Goal: Information Seeking & Learning: Learn about a topic

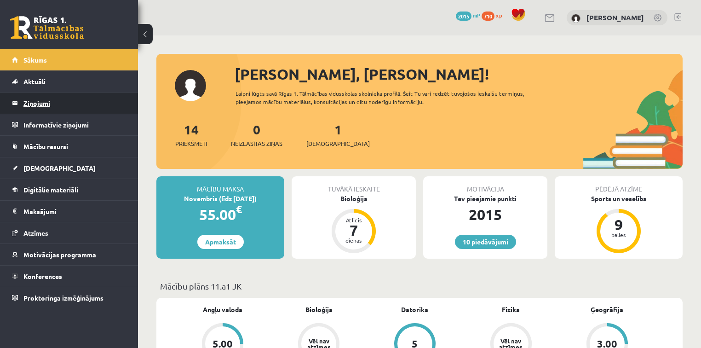
click at [93, 107] on legend "Ziņojumi 0" at bounding box center [74, 102] width 103 height 21
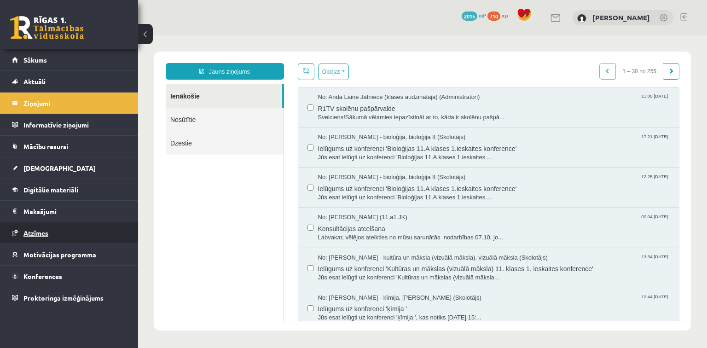
click at [80, 230] on link "Atzīmes" at bounding box center [69, 232] width 115 height 21
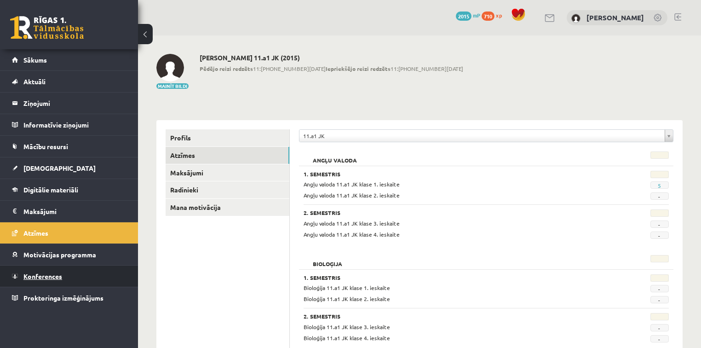
click at [65, 272] on link "Konferences" at bounding box center [69, 275] width 115 height 21
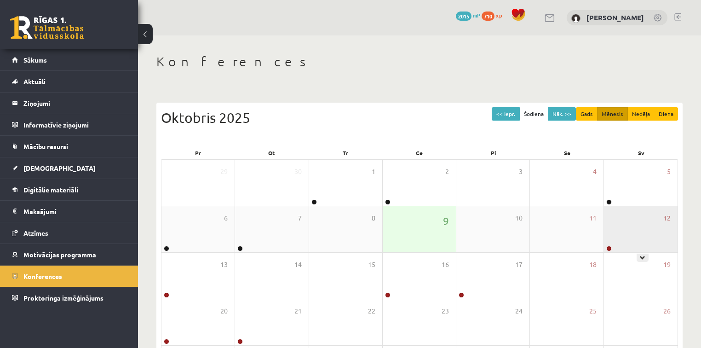
click at [623, 225] on div "12" at bounding box center [641, 229] width 74 height 46
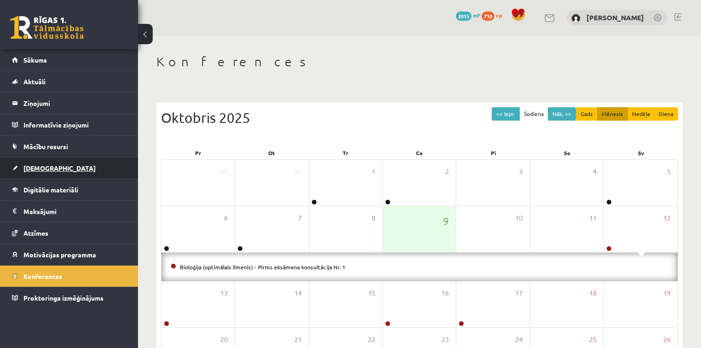
click at [71, 166] on link "[DEMOGRAPHIC_DATA]" at bounding box center [69, 167] width 115 height 21
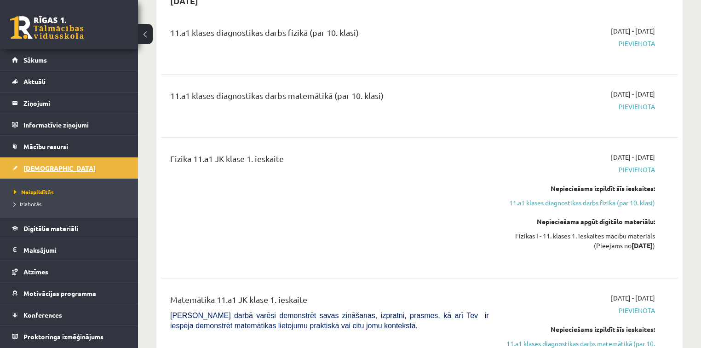
scroll to position [304, 0]
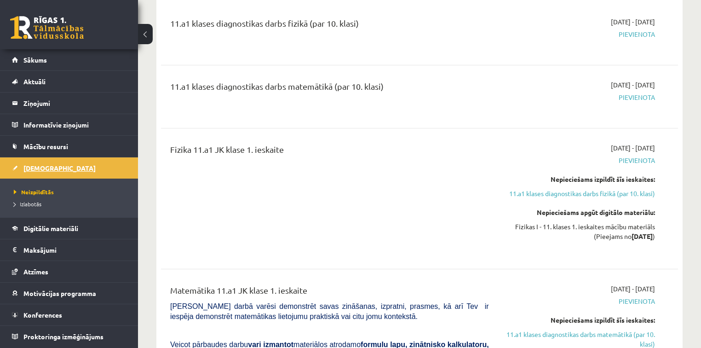
click at [22, 168] on link "[DEMOGRAPHIC_DATA]" at bounding box center [69, 167] width 115 height 21
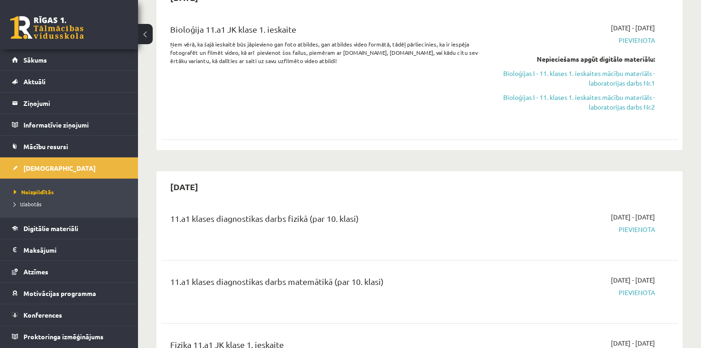
scroll to position [0, 0]
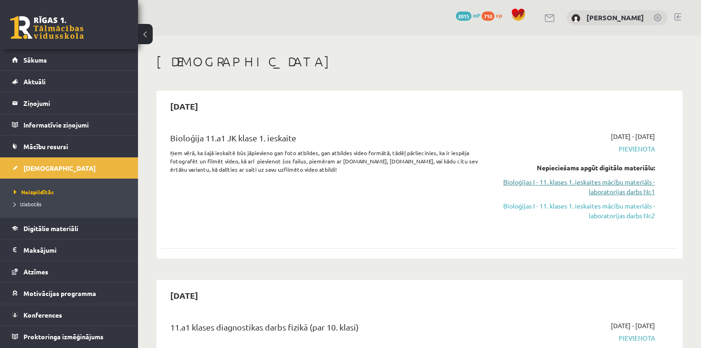
click at [644, 180] on link "Bioloģijas I - 11. klases 1. ieskaites mācību materiāls - laboratorijas darbs N…" at bounding box center [579, 186] width 152 height 19
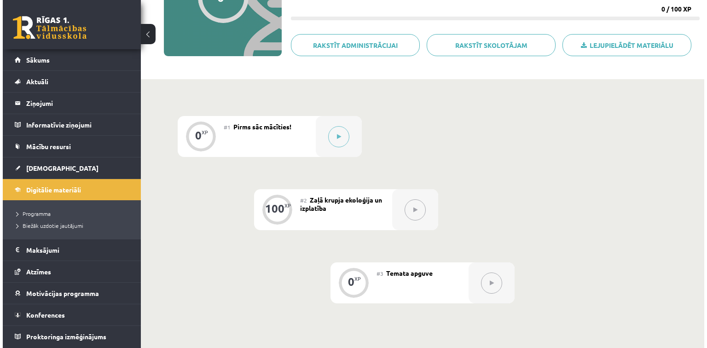
scroll to position [132, 0]
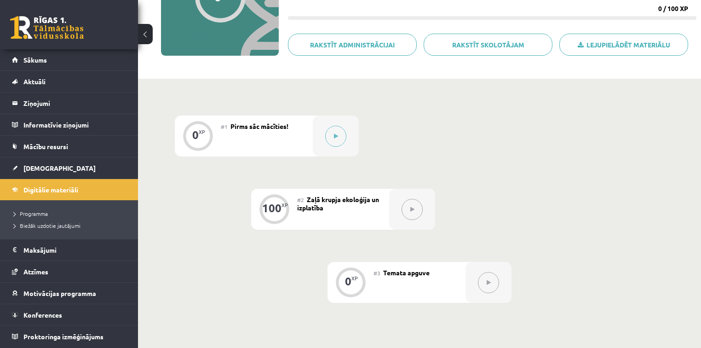
click at [399, 205] on div at bounding box center [412, 209] width 46 height 41
click at [339, 142] on button at bounding box center [335, 136] width 21 height 21
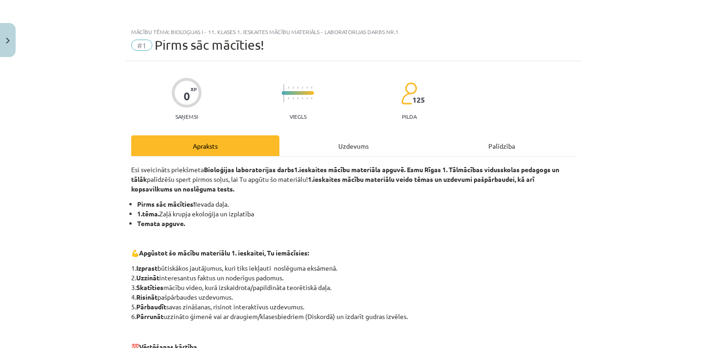
click at [357, 146] on div "Uzdevums" at bounding box center [353, 145] width 148 height 21
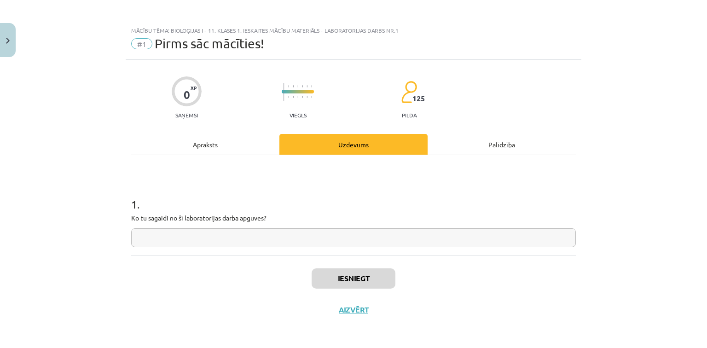
click at [308, 234] on input "text" at bounding box center [353, 237] width 444 height 19
type input "**********"
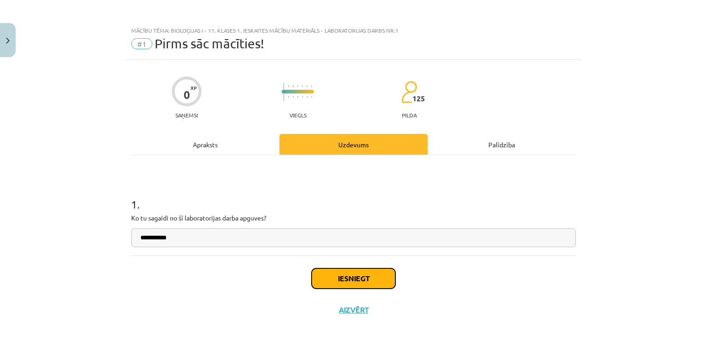
click at [341, 276] on button "Iesniegt" at bounding box center [353, 278] width 84 height 20
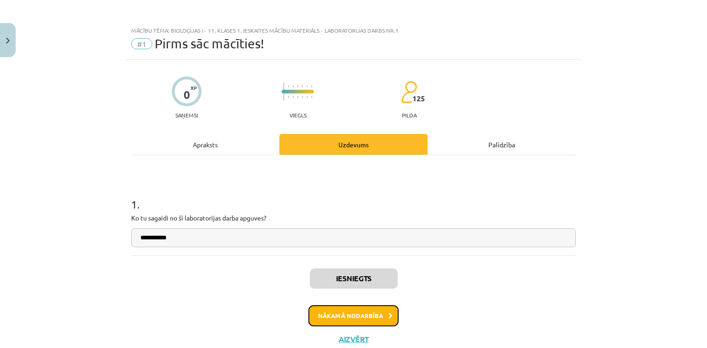
click at [342, 311] on button "Nākamā nodarbība" at bounding box center [353, 315] width 90 height 21
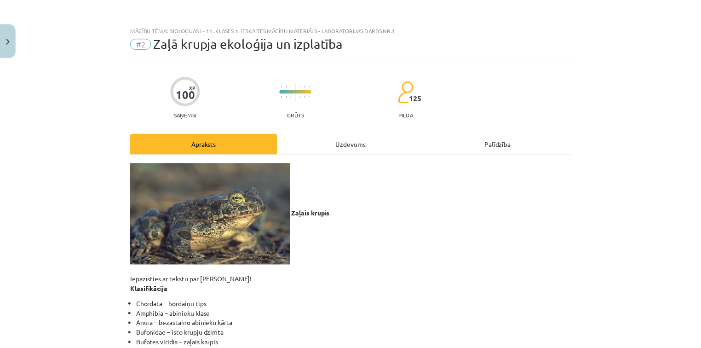
scroll to position [0, 0]
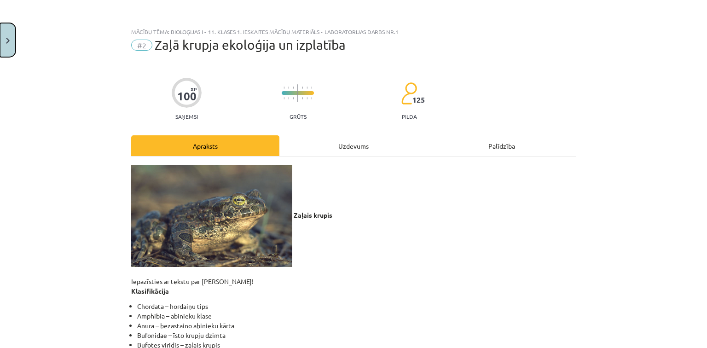
click at [11, 31] on button "Close" at bounding box center [8, 40] width 16 height 34
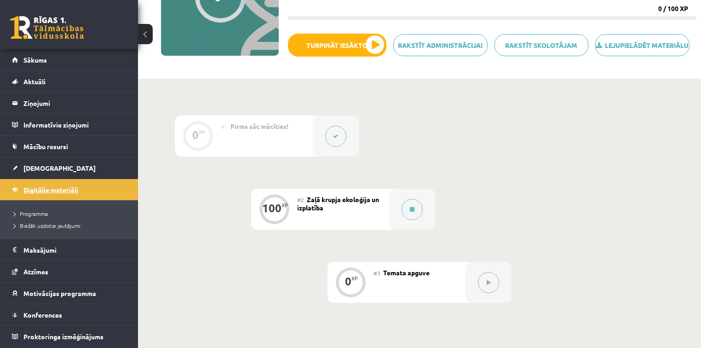
click at [63, 189] on span "Digitālie materiāli" at bounding box center [50, 189] width 55 height 8
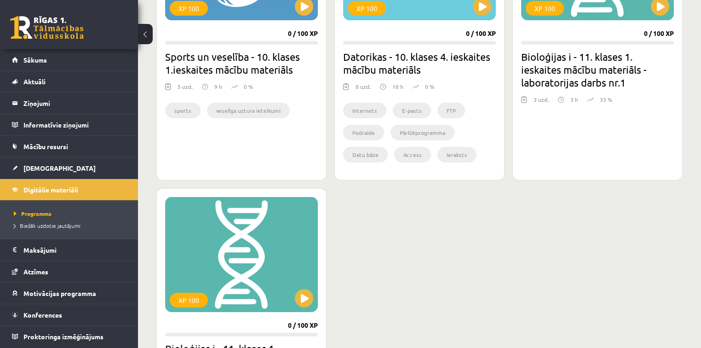
scroll to position [883, 0]
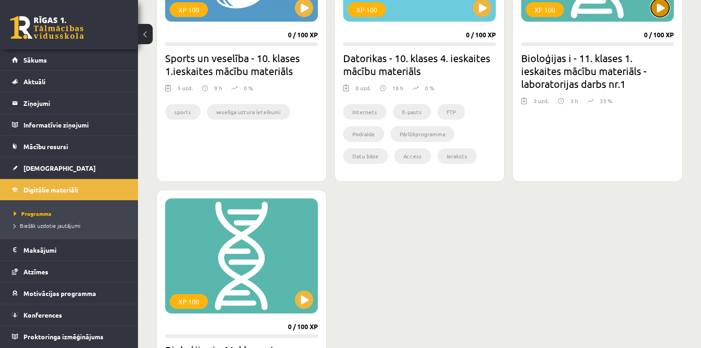
click at [655, 7] on button at bounding box center [660, 8] width 18 height 18
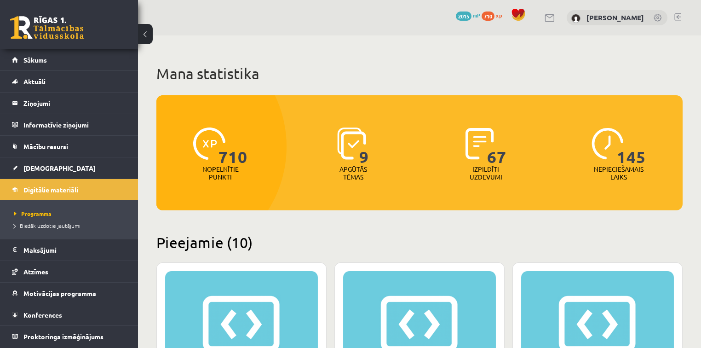
scroll to position [883, 0]
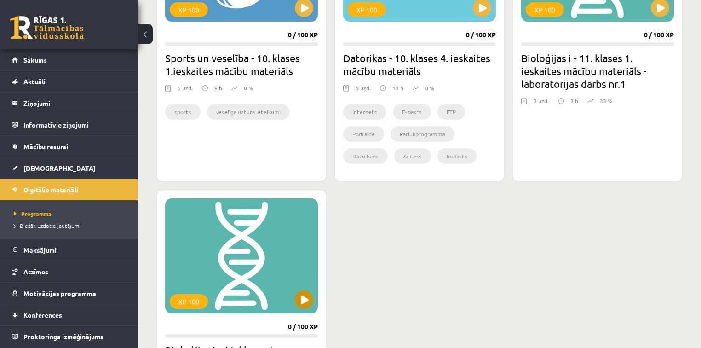
click at [294, 296] on div "XP 100" at bounding box center [241, 255] width 153 height 115
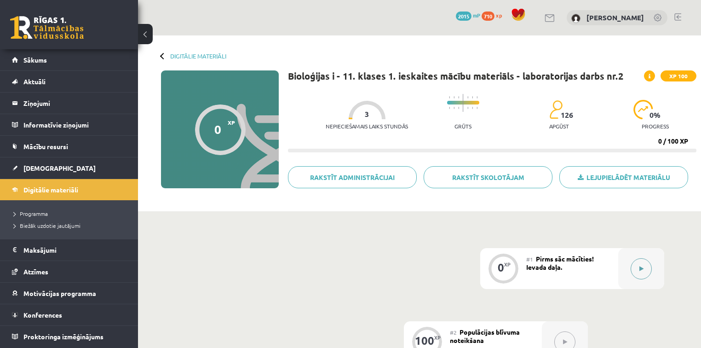
click at [642, 261] on button at bounding box center [641, 268] width 21 height 21
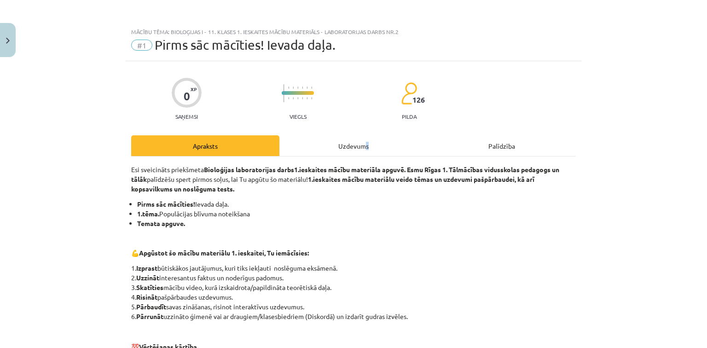
drag, startPoint x: 364, startPoint y: 122, endPoint x: 360, endPoint y: 146, distance: 23.8
click at [360, 146] on div "0 XP Saņemsi Viegls 126 pilda Apraksts Uzdevums Palīdzība Esi sveicināts priekš…" at bounding box center [353, 285] width 455 height 449
click at [360, 146] on div "Uzdevums" at bounding box center [353, 145] width 148 height 21
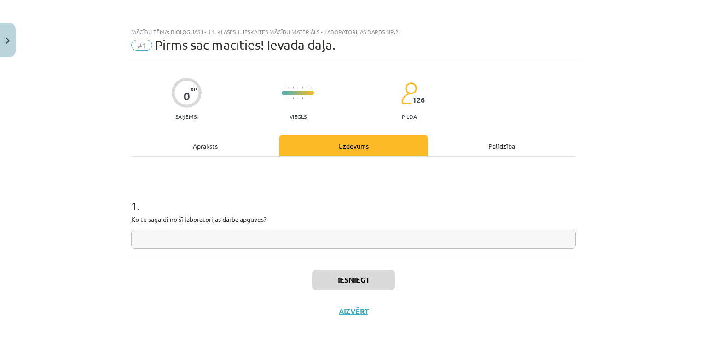
scroll to position [1, 0]
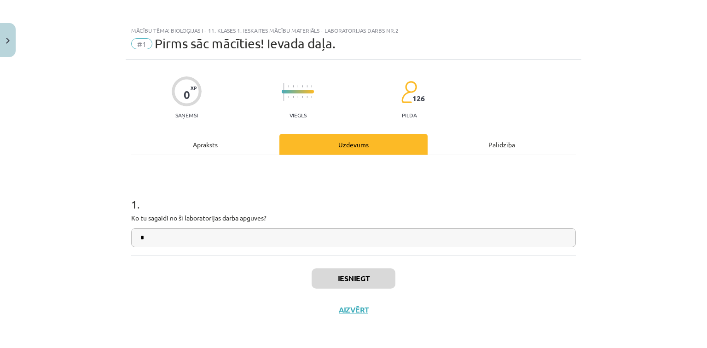
click at [353, 241] on input "text" at bounding box center [353, 237] width 444 height 19
click at [368, 277] on button "Iesniegt" at bounding box center [353, 278] width 84 height 20
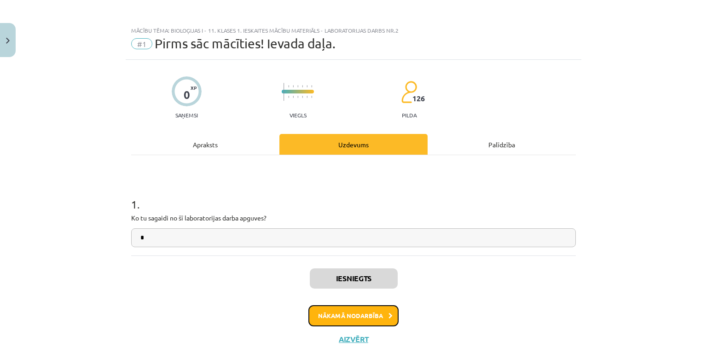
click at [367, 320] on button "Nākamā nodarbība" at bounding box center [353, 315] width 90 height 21
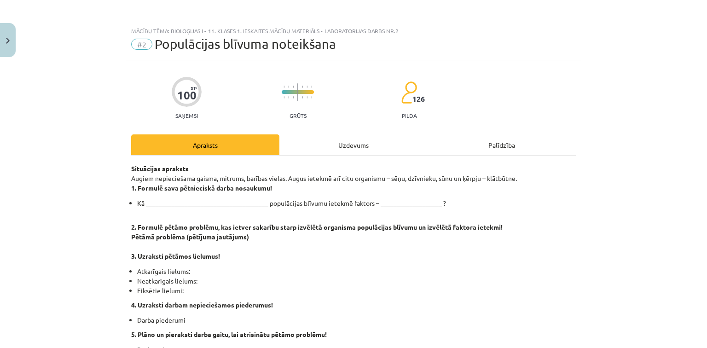
scroll to position [0, 0]
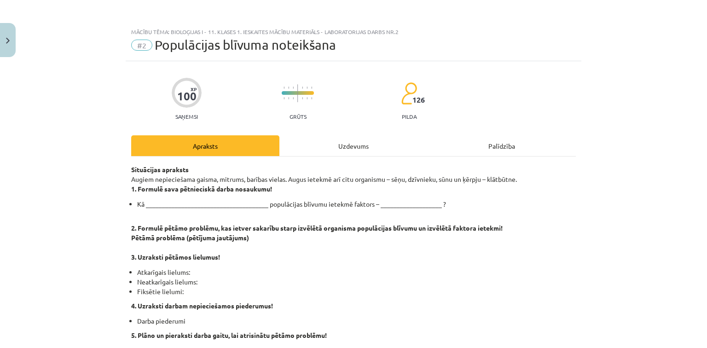
click at [327, 155] on div "Uzdevums" at bounding box center [353, 145] width 148 height 21
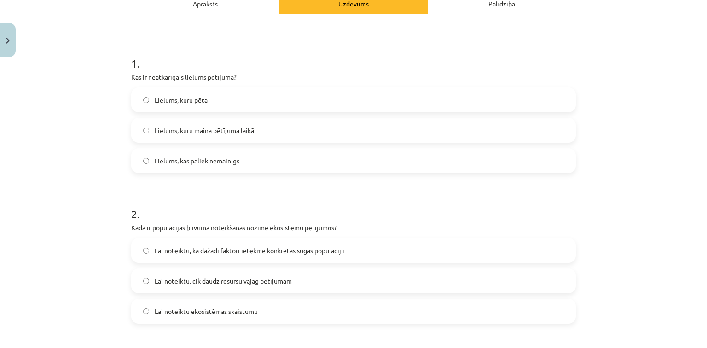
scroll to position [134, 0]
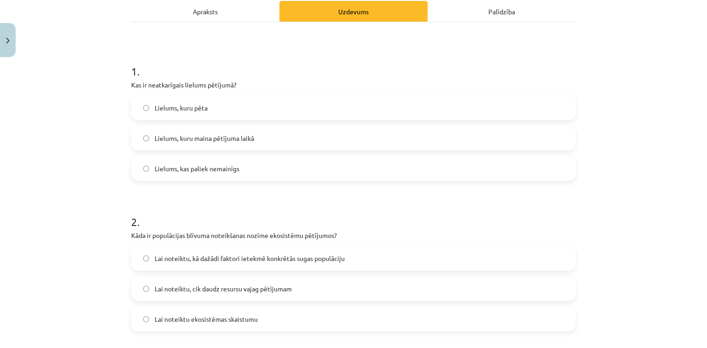
click at [508, 86] on p "Kas ir neatkarīgais lielums pētījumā?" at bounding box center [353, 85] width 444 height 10
click at [279, 130] on label "Lielums, kuru maina pētījuma laikā" at bounding box center [353, 138] width 443 height 23
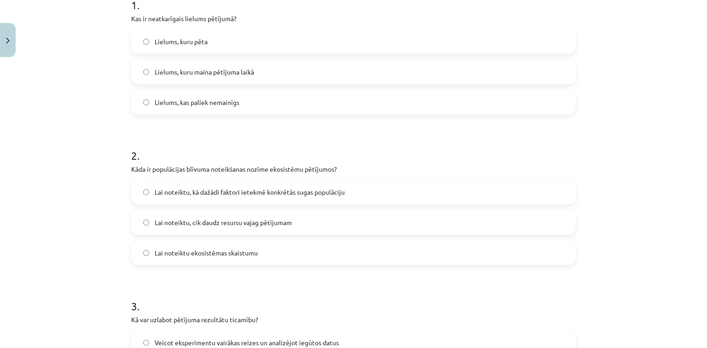
scroll to position [199, 0]
click at [239, 189] on span "Lai noteiktu, kā dažādi faktori ietekmē konkrētās sugas populāciju" at bounding box center [250, 194] width 190 height 10
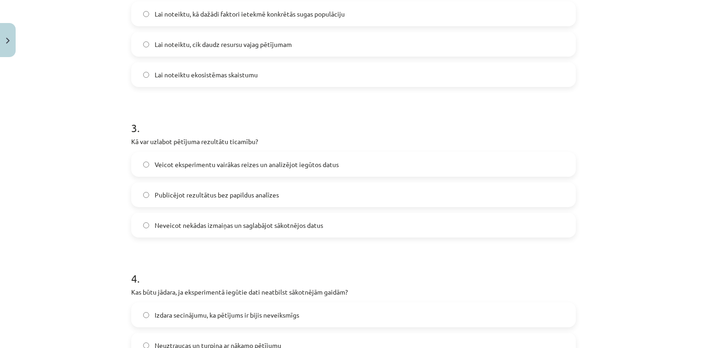
scroll to position [380, 0]
click at [308, 161] on span "Veicot eksperimentu vairākas reizes un analizējot iegūtos datus" at bounding box center [247, 163] width 184 height 10
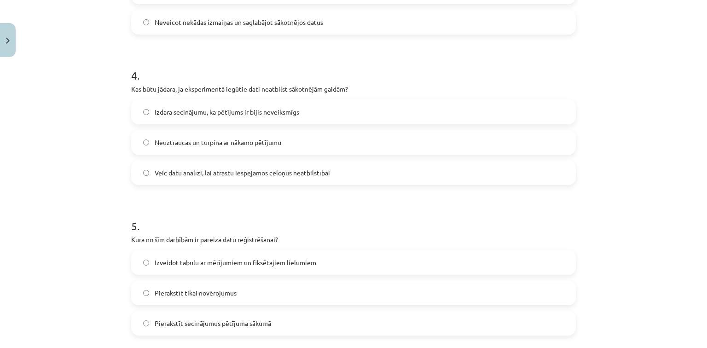
scroll to position [613, 0]
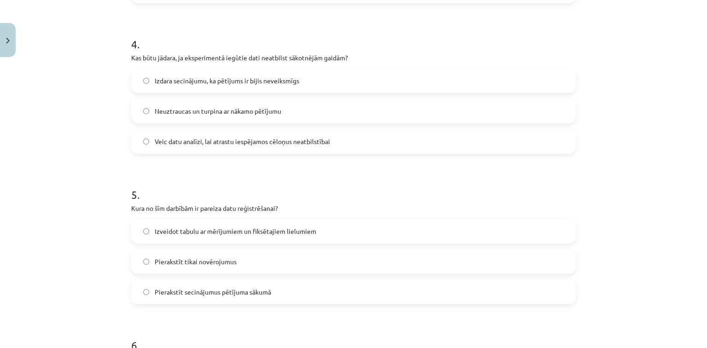
click at [216, 139] on span "Veic datu analīzi, lai atrastu iespējamos cēloņus neatbilstībai" at bounding box center [242, 142] width 175 height 10
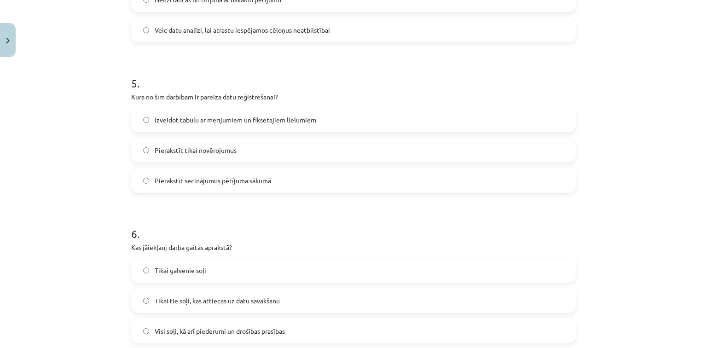
scroll to position [728, 0]
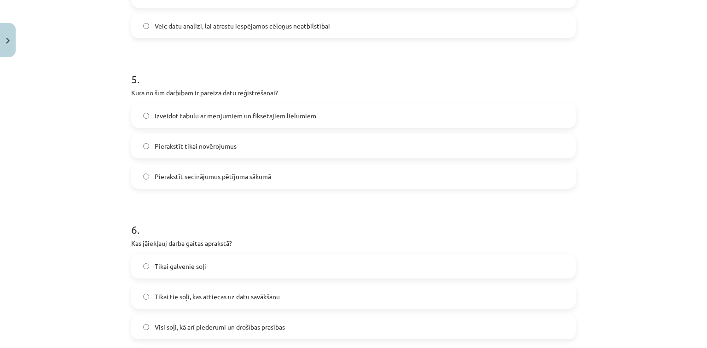
click at [272, 114] on span "Izveidot tabulu ar mērījumiem un fiksētajiem lielumiem" at bounding box center [235, 116] width 161 height 10
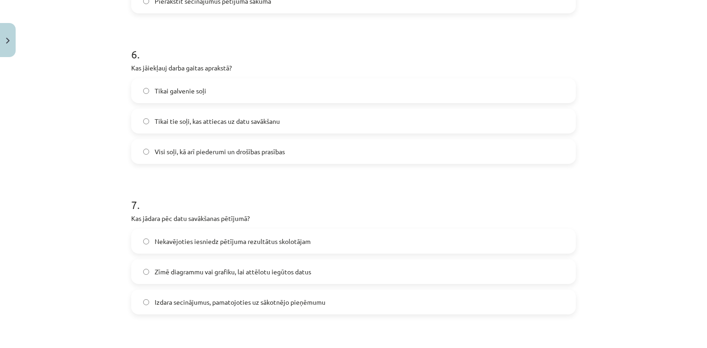
scroll to position [902, 0]
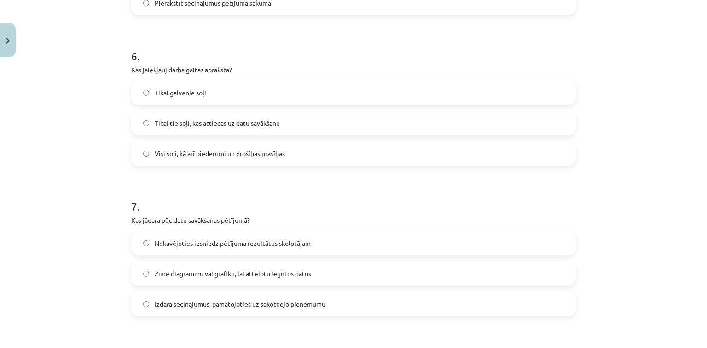
click at [236, 157] on label "Visi soļi, kā arī piederumi un drošības prasības" at bounding box center [353, 153] width 443 height 23
drag, startPoint x: 705, startPoint y: 262, endPoint x: 688, endPoint y: 287, distance: 29.9
click at [688, 287] on div "Mācību tēma: Bioloģijas i - 11. klases 1. ieskaites mācību materiāls - laborato…" at bounding box center [353, 174] width 707 height 348
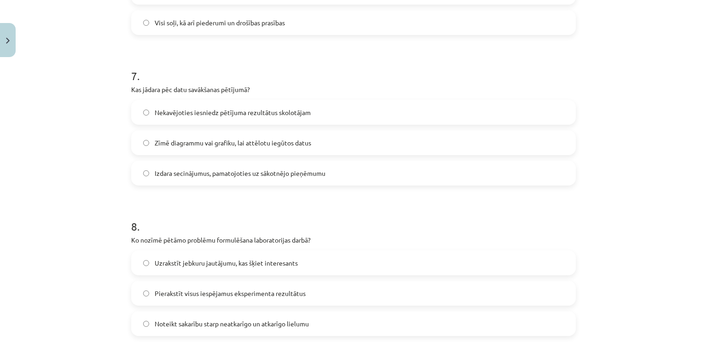
scroll to position [1038, 0]
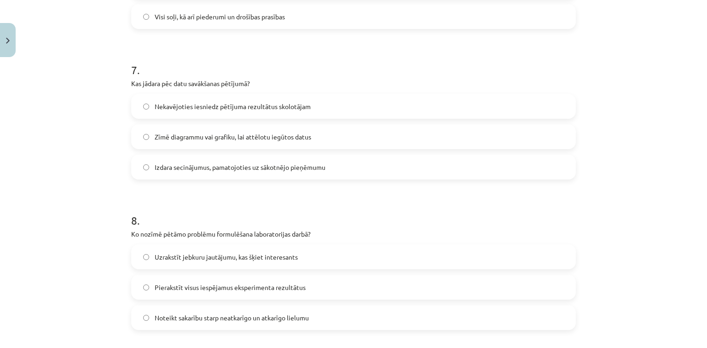
click at [235, 139] on span "Zīmē diagrammu vai grafiku, lai attēlotu iegūtos datus" at bounding box center [233, 137] width 156 height 10
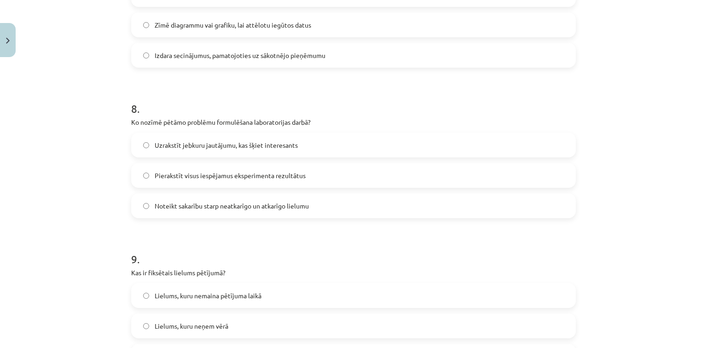
scroll to position [1171, 0]
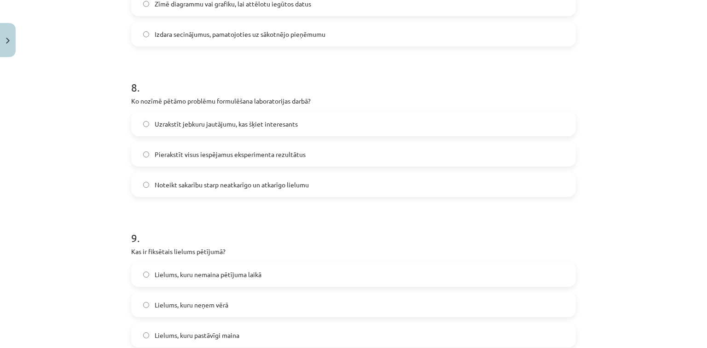
click at [189, 184] on span "Noteikt sakarību starp neatkarīgo un atkarīgo lielumu" at bounding box center [232, 185] width 154 height 10
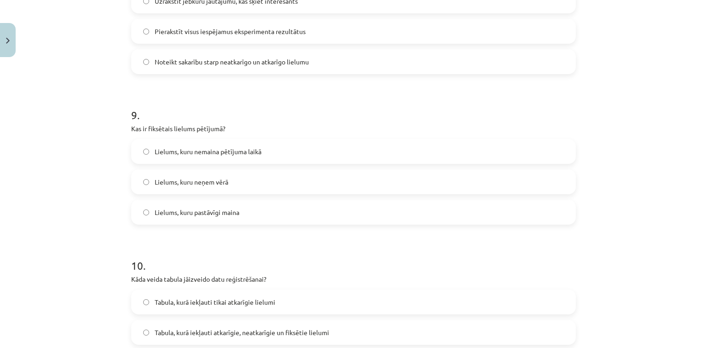
scroll to position [1341, 0]
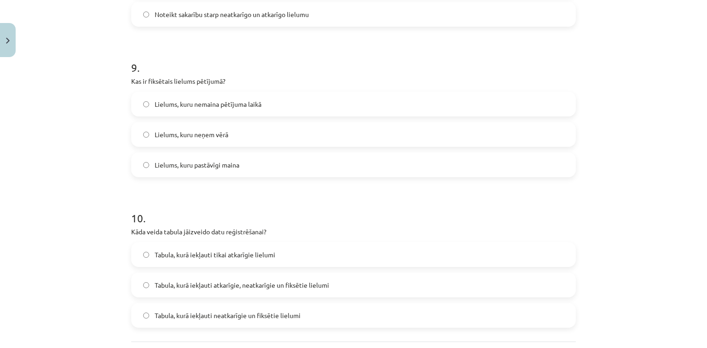
click at [245, 106] on span "Lielums, kuru nemaina pētījuma laikā" at bounding box center [208, 104] width 107 height 10
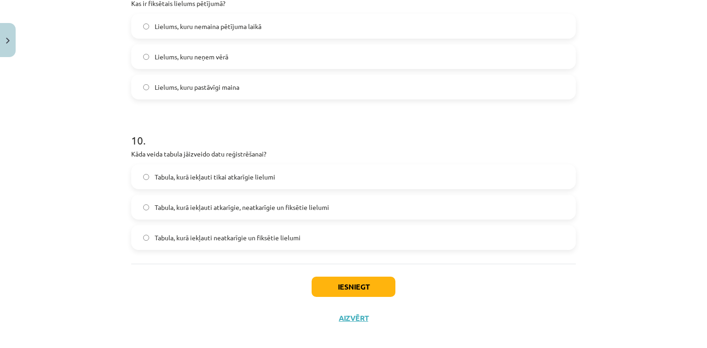
scroll to position [1423, 0]
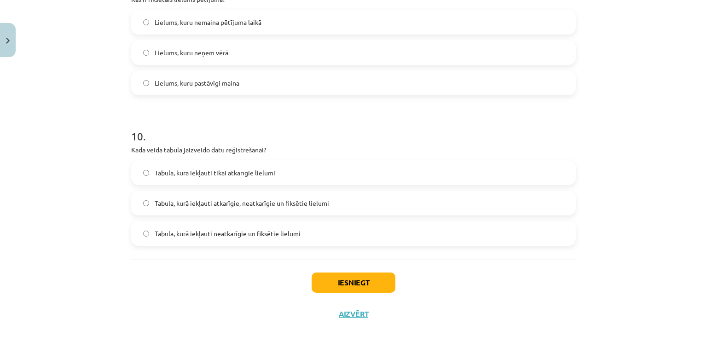
click at [283, 198] on span "Tabula, kurā iekļauti atkarīgie, neatkarīgie un fiksētie lielumi" at bounding box center [242, 203] width 174 height 10
click at [339, 282] on button "Iesniegt" at bounding box center [353, 282] width 84 height 20
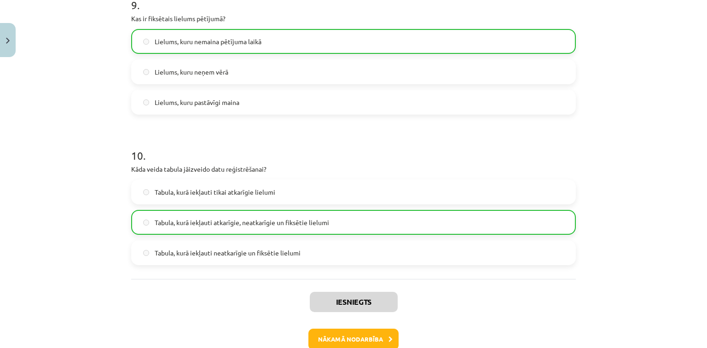
scroll to position [1456, 0]
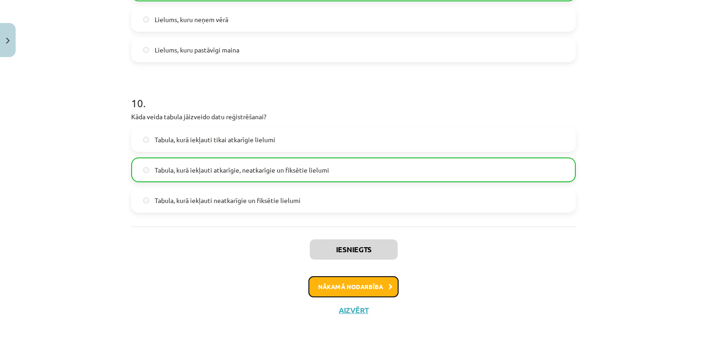
click at [380, 285] on button "Nākamā nodarbība" at bounding box center [353, 286] width 90 height 21
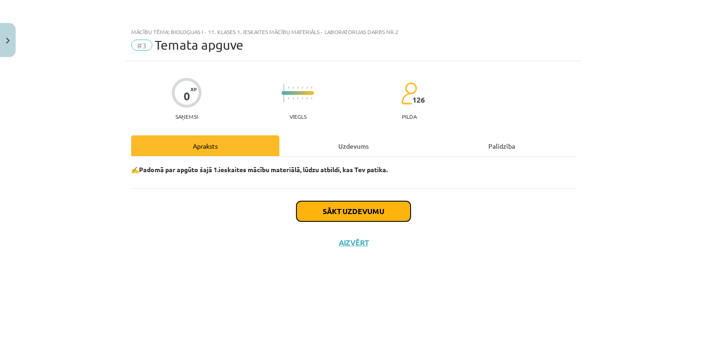
click at [354, 217] on button "Sākt uzdevumu" at bounding box center [353, 211] width 114 height 20
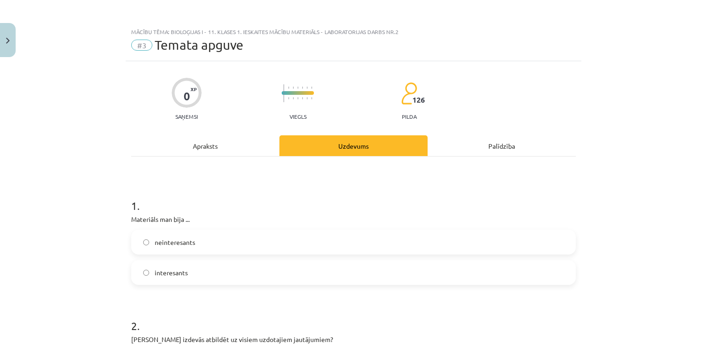
click at [217, 280] on label "interesants" at bounding box center [353, 272] width 443 height 23
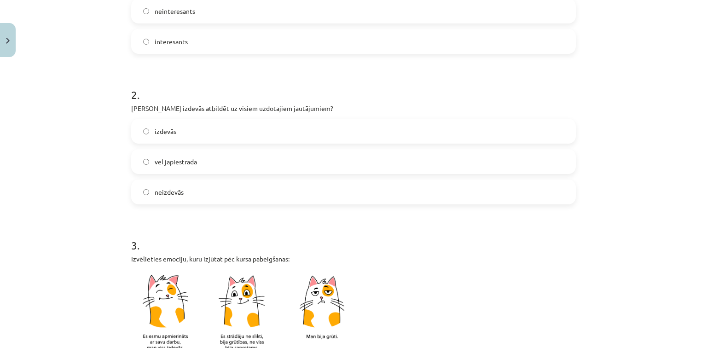
scroll to position [252, 0]
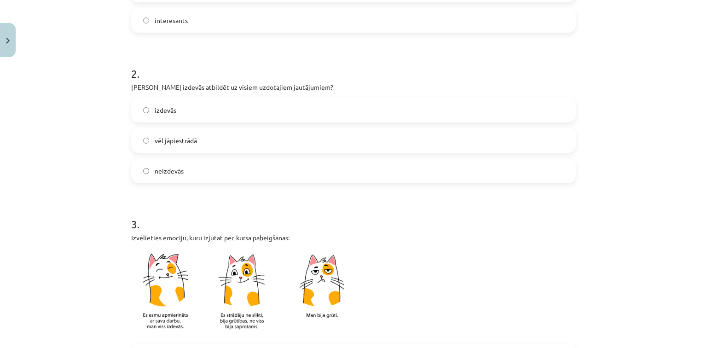
click at [496, 133] on label "vēl jāpiestrādā" at bounding box center [353, 140] width 443 height 23
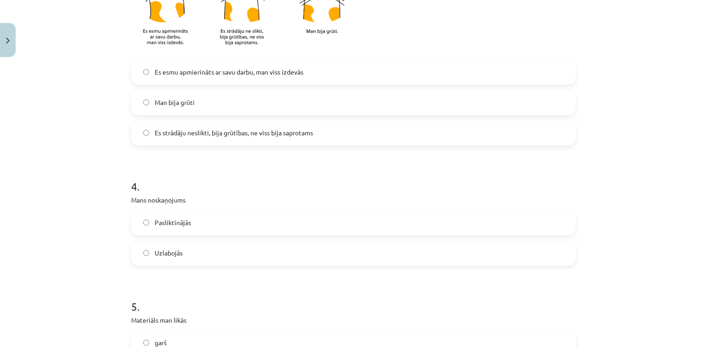
click at [439, 121] on label "Es strādāju neslikti, bija grūtības, ne viss bija saprotams" at bounding box center [353, 132] width 443 height 23
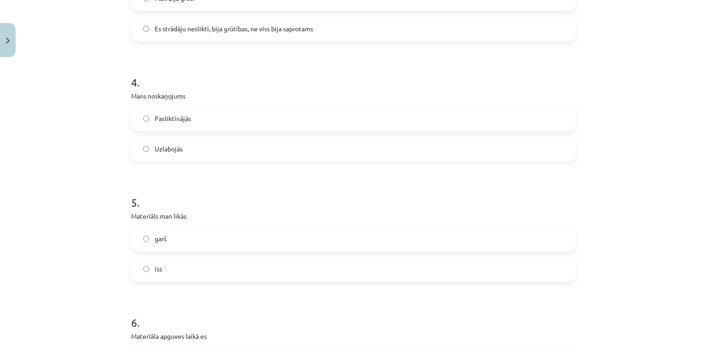
scroll to position [680, 0]
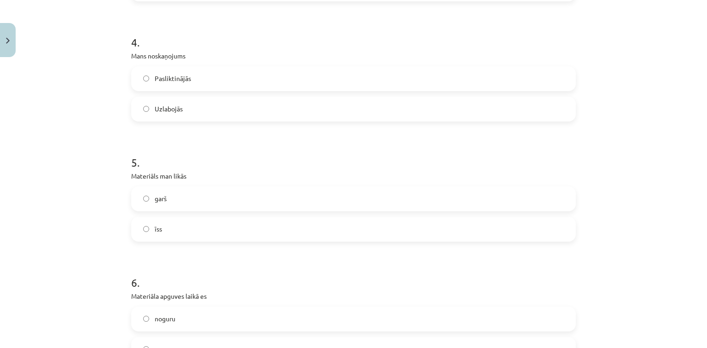
click at [471, 115] on label "Uzlabojās" at bounding box center [353, 109] width 443 height 23
click at [421, 191] on label "garš" at bounding box center [353, 198] width 443 height 23
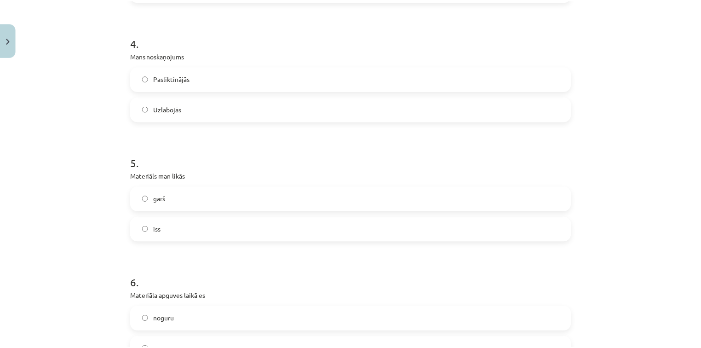
scroll to position [800, 0]
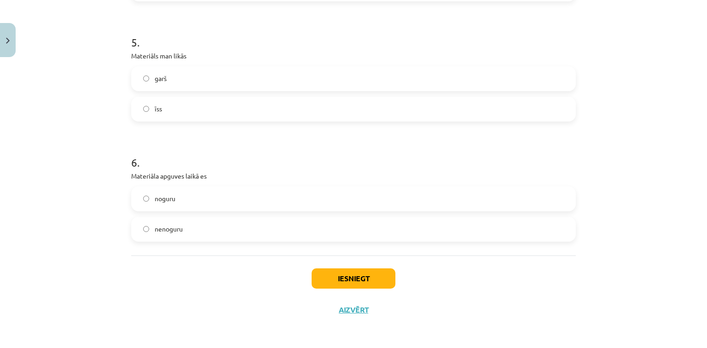
click at [469, 197] on label "noguru" at bounding box center [353, 198] width 443 height 23
click at [362, 274] on button "Iesniegt" at bounding box center [353, 278] width 84 height 20
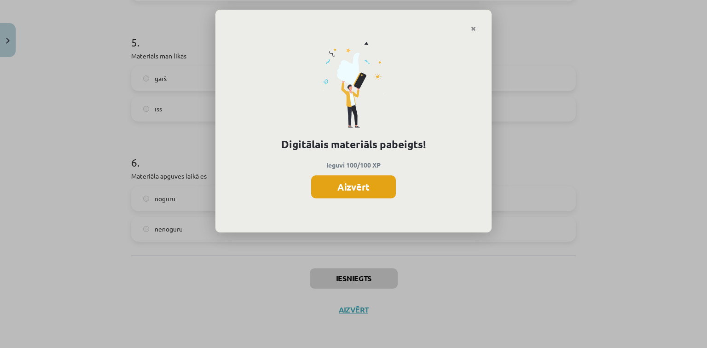
click at [345, 175] on button "Aizvērt" at bounding box center [353, 186] width 85 height 23
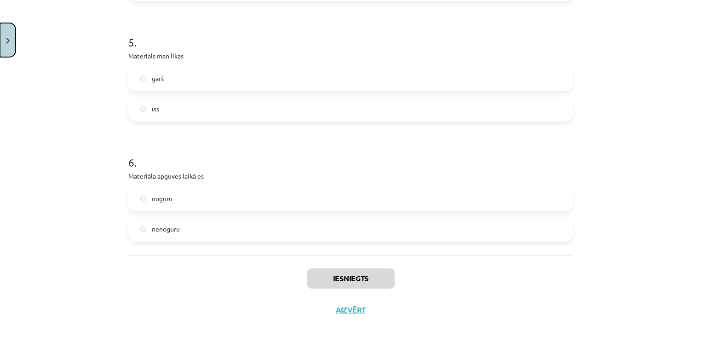
click at [9, 51] on button "Close" at bounding box center [8, 40] width 16 height 34
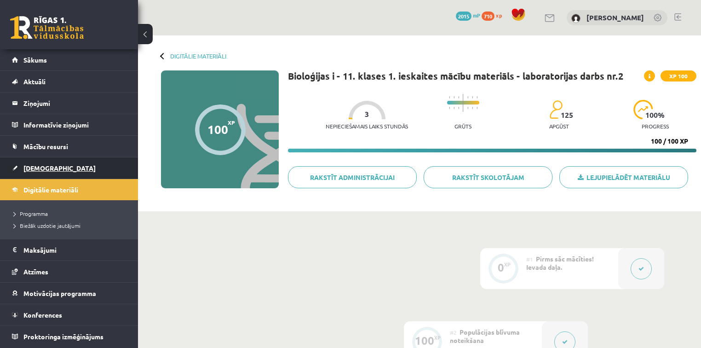
click at [73, 167] on link "[DEMOGRAPHIC_DATA]" at bounding box center [69, 167] width 115 height 21
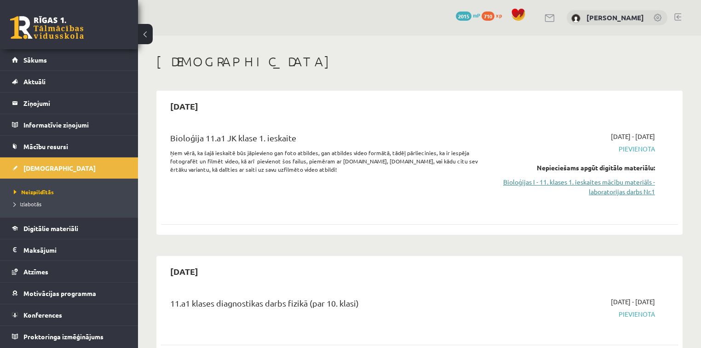
click at [625, 178] on link "Bioloģijas I - 11. klases 1. ieskaites mācību materiāls - laboratorijas darbs N…" at bounding box center [579, 186] width 152 height 19
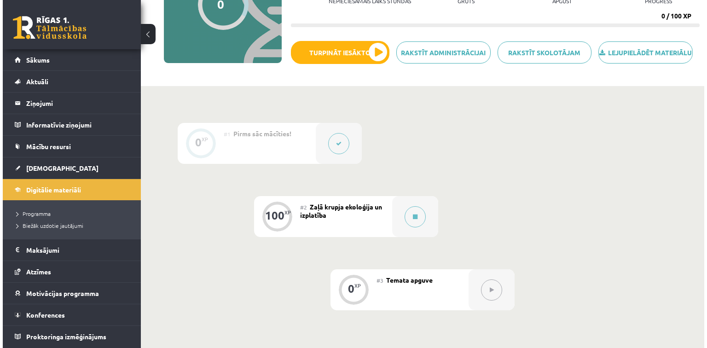
scroll to position [196, 0]
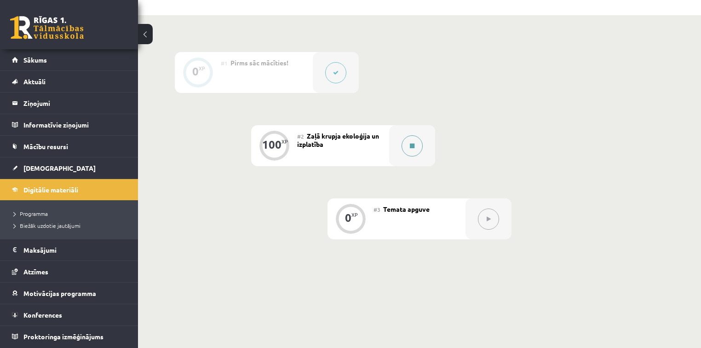
click at [414, 156] on button at bounding box center [412, 145] width 21 height 21
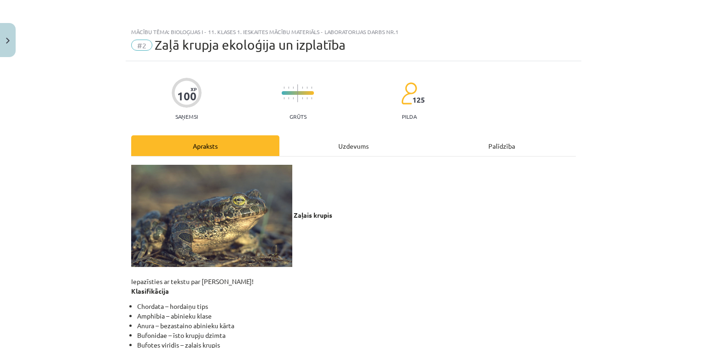
click at [348, 136] on div "Uzdevums" at bounding box center [353, 145] width 148 height 21
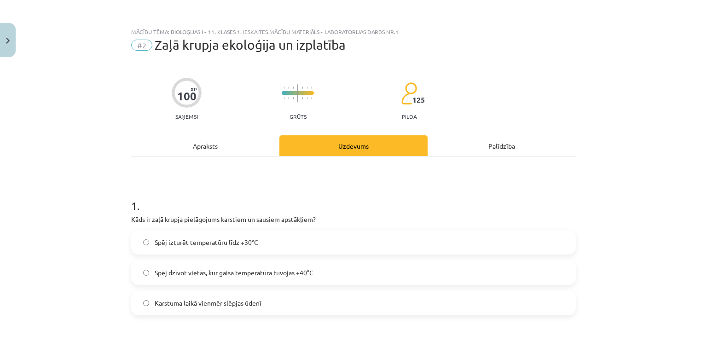
scroll to position [23, 0]
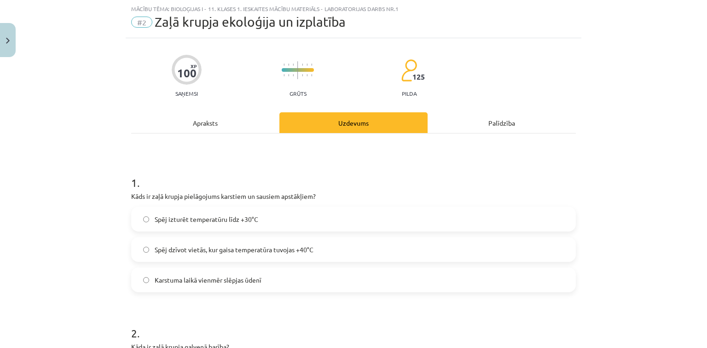
click at [230, 247] on span "Spēj dzīvot vietās, kur gaisa temperatūra tuvojas +40°C" at bounding box center [234, 250] width 159 height 10
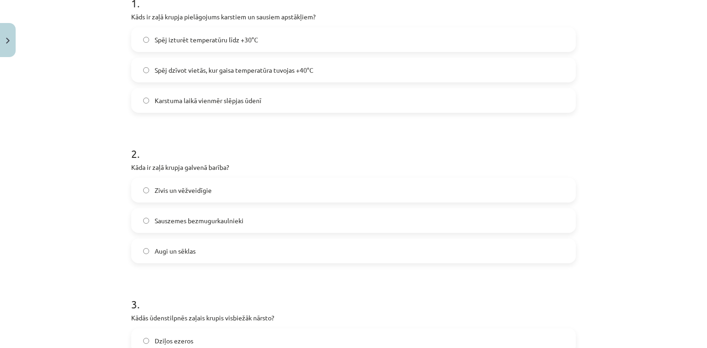
scroll to position [285, 0]
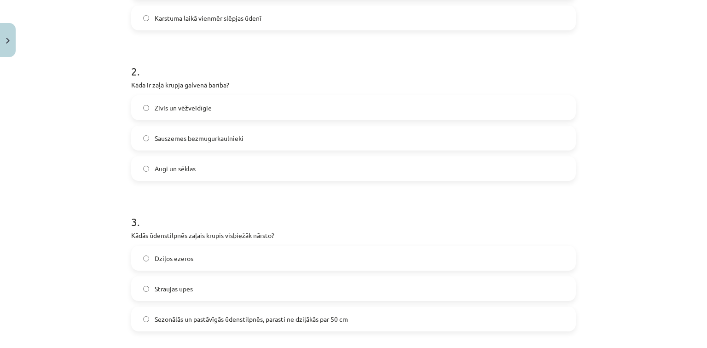
click at [304, 139] on label "Sauszemes bezmugurkaulnieki" at bounding box center [353, 138] width 443 height 23
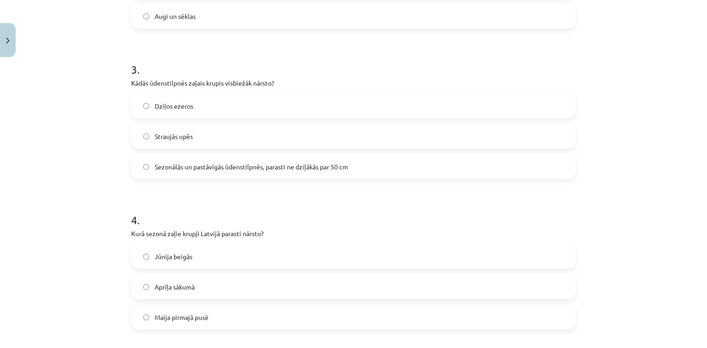
scroll to position [431, 0]
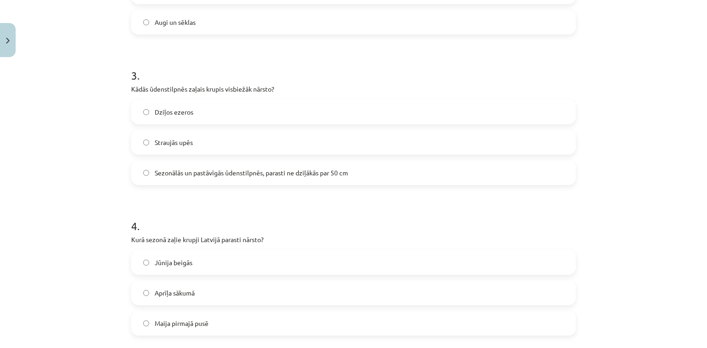
click at [291, 171] on span "Sezonālās un pastāvīgās ūdenstilpnēs, parasti ne dziļākās par 50 cm" at bounding box center [251, 173] width 193 height 10
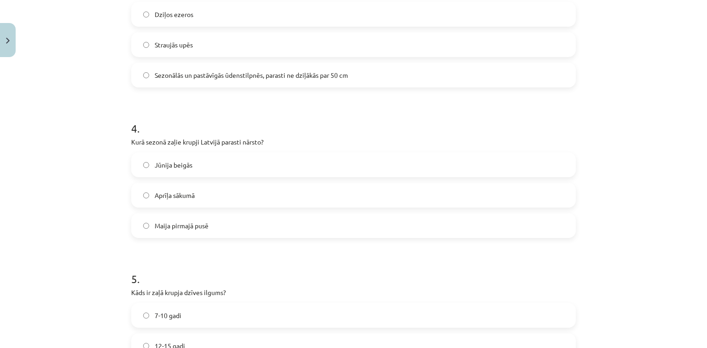
scroll to position [533, 0]
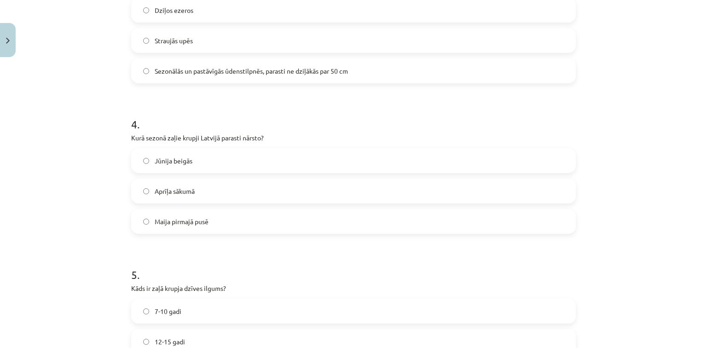
click at [319, 224] on label "Maija pirmajā pusē" at bounding box center [353, 221] width 443 height 23
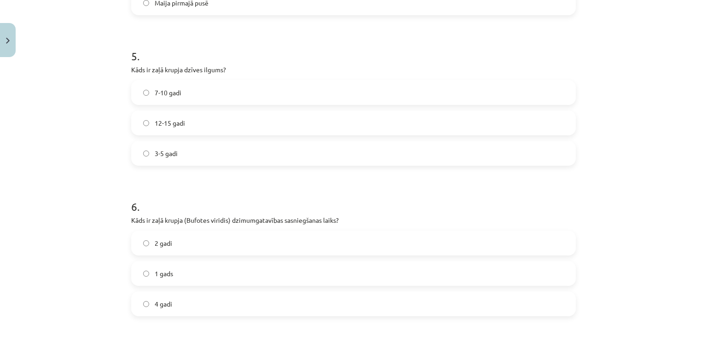
scroll to position [736, 0]
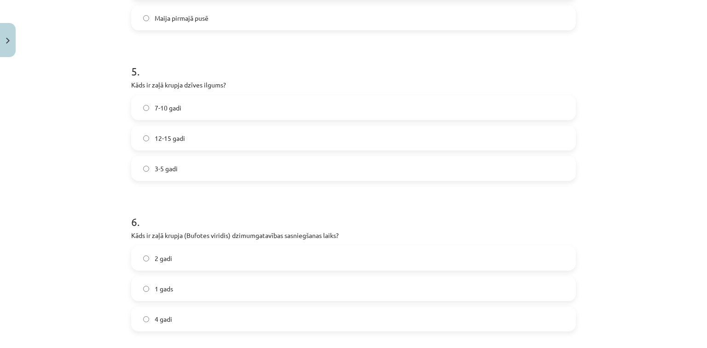
click at [547, 114] on label "7-10 gadi" at bounding box center [353, 107] width 443 height 23
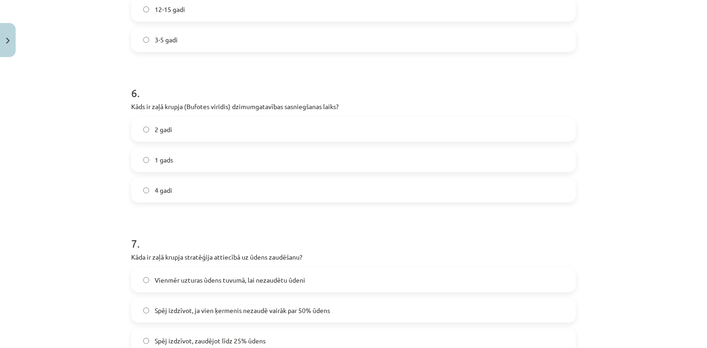
scroll to position [863, 0]
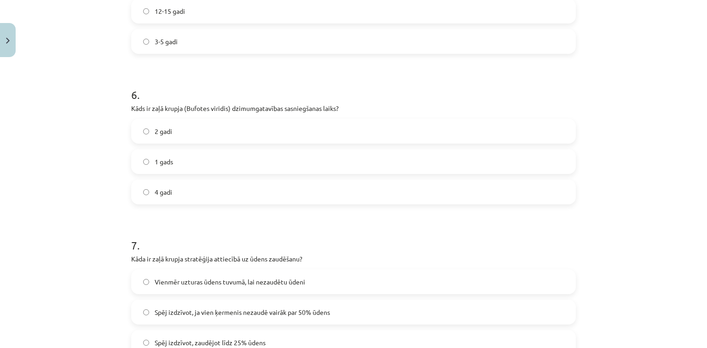
click at [243, 155] on label "1 gads" at bounding box center [353, 161] width 443 height 23
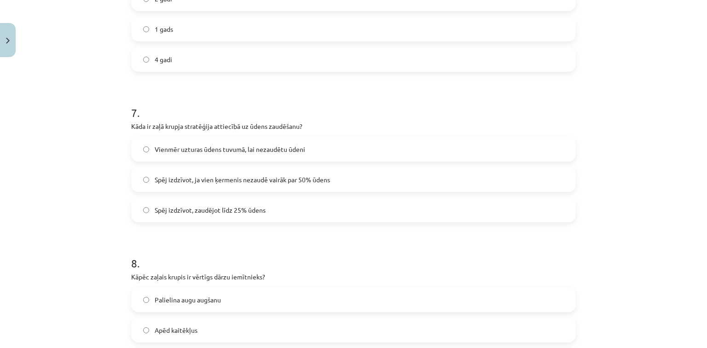
scroll to position [999, 0]
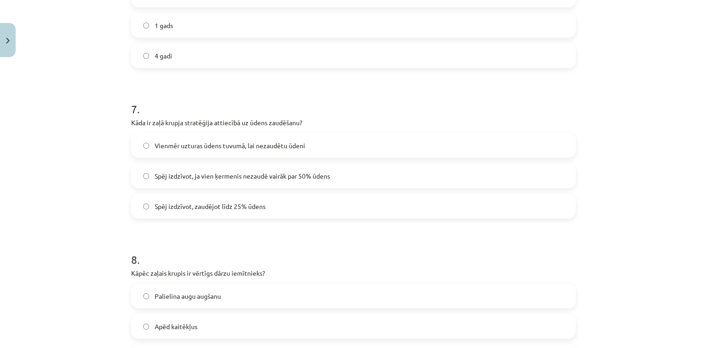
click at [333, 178] on label "Spēj izdzīvot, ja vien ķermenis nezaudē vairāk par 50% ūdens" at bounding box center [353, 175] width 443 height 23
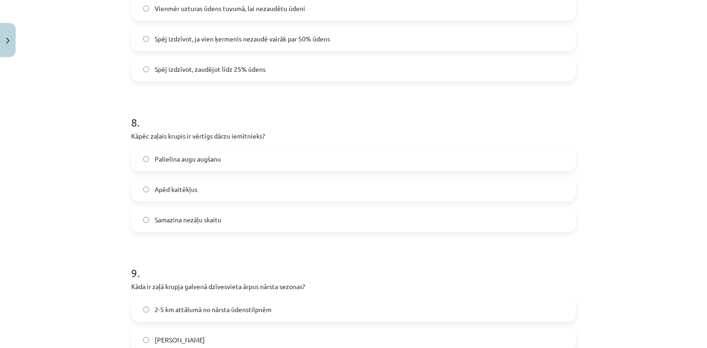
scroll to position [1165, 0]
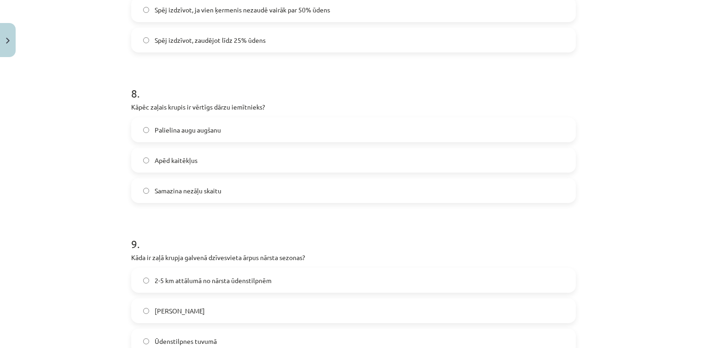
click at [212, 153] on label "Apēd kaitēkļus" at bounding box center [353, 160] width 443 height 23
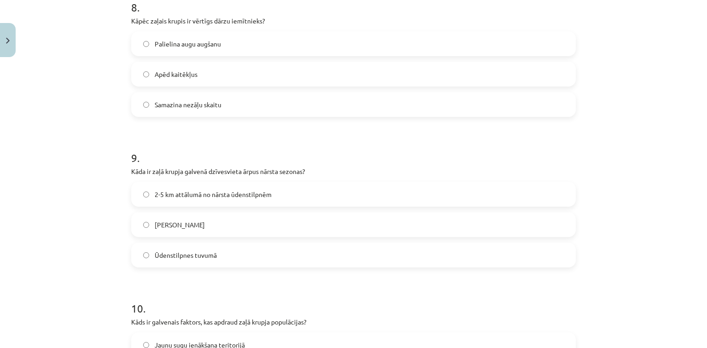
scroll to position [1277, 0]
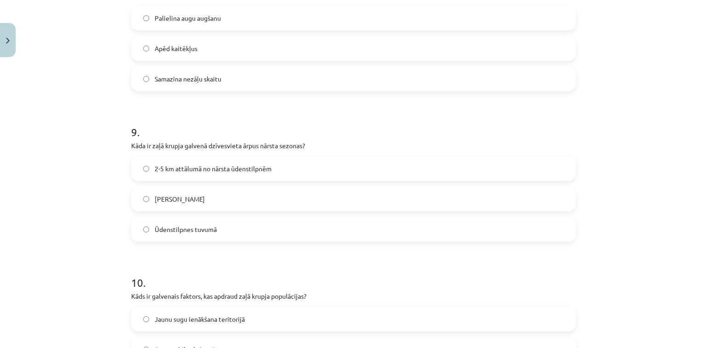
click at [258, 173] on label "2-5 km attālumā no nārsta ūdenstilpnēm" at bounding box center [353, 168] width 443 height 23
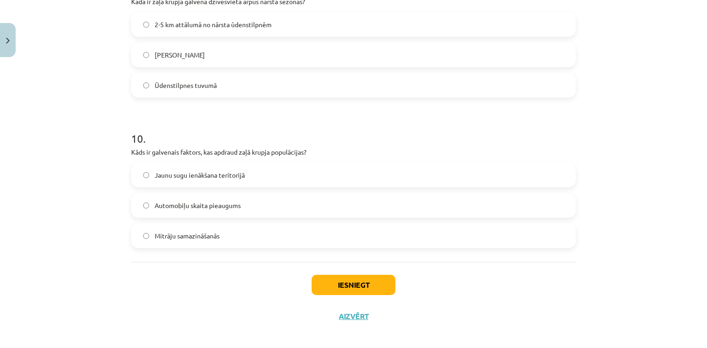
scroll to position [1428, 0]
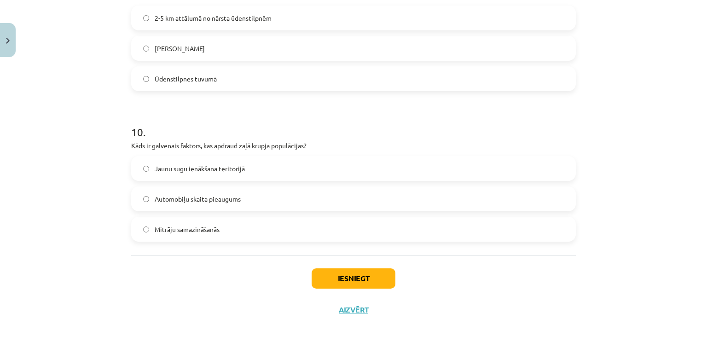
click at [226, 196] on span "Automobiļu skaita pieaugums" at bounding box center [198, 199] width 86 height 10
click at [339, 273] on button "Iesniegt" at bounding box center [353, 278] width 84 height 20
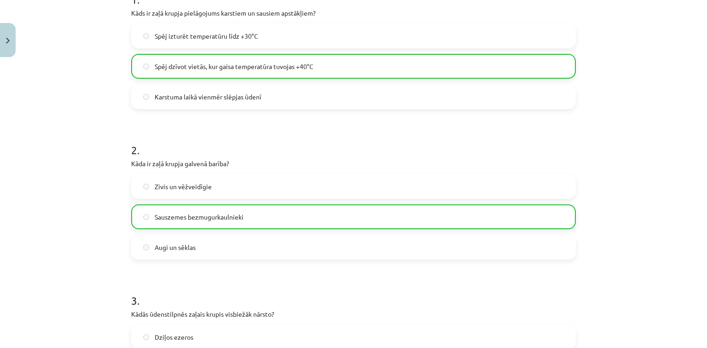
scroll to position [156, 0]
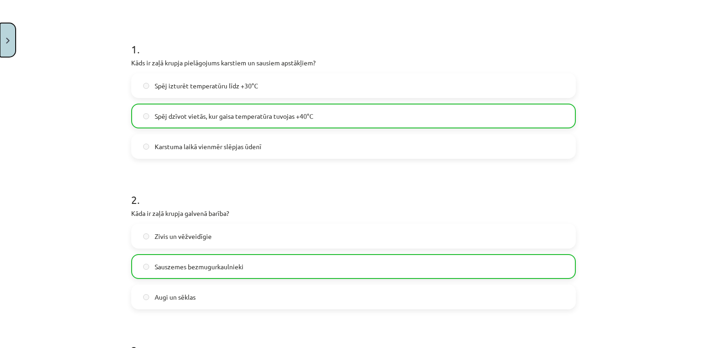
click at [3, 52] on button "Close" at bounding box center [8, 40] width 16 height 34
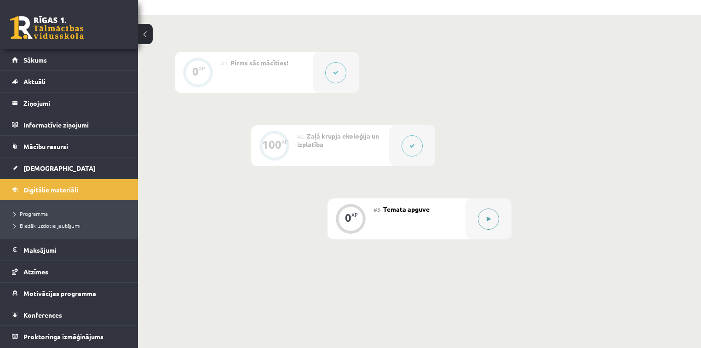
click at [482, 215] on div at bounding box center [489, 218] width 46 height 41
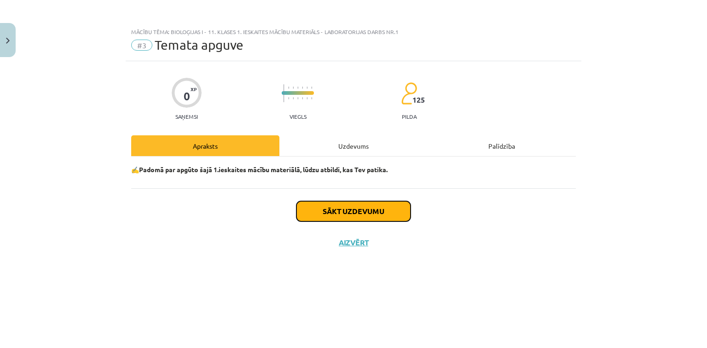
click at [380, 212] on button "Sākt uzdevumu" at bounding box center [353, 211] width 114 height 20
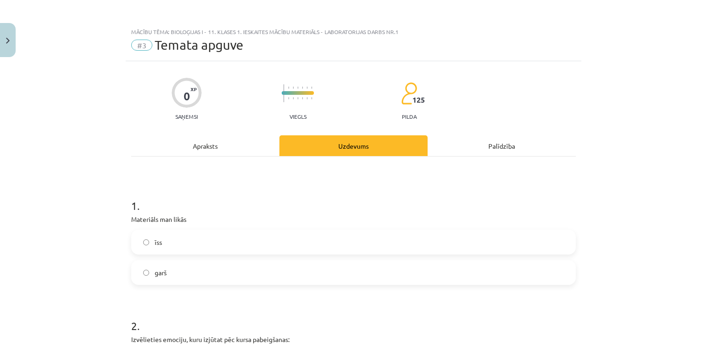
click at [230, 252] on label "īss" at bounding box center [353, 241] width 443 height 23
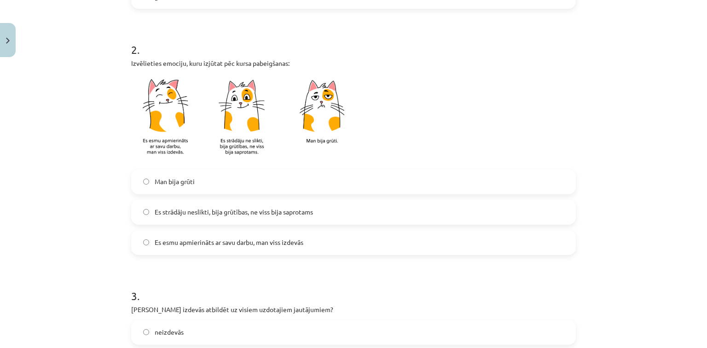
scroll to position [303, 0]
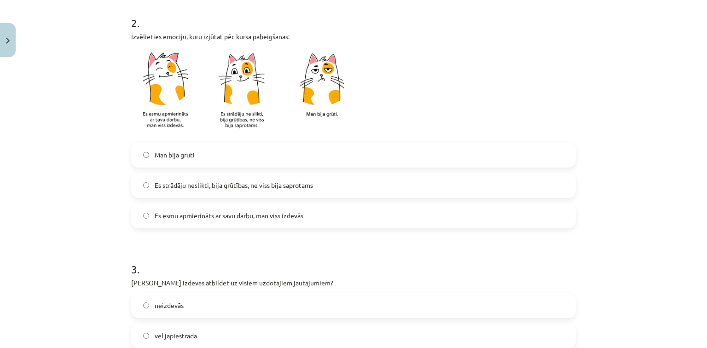
click at [449, 223] on label "Es esmu apmierināts ar savu darbu, man viss izdevās" at bounding box center [353, 215] width 443 height 23
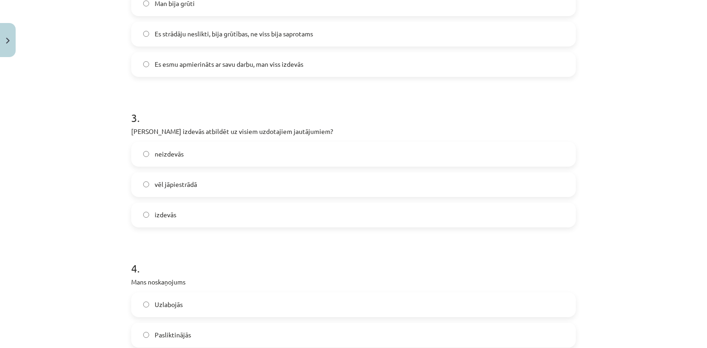
scroll to position [479, 0]
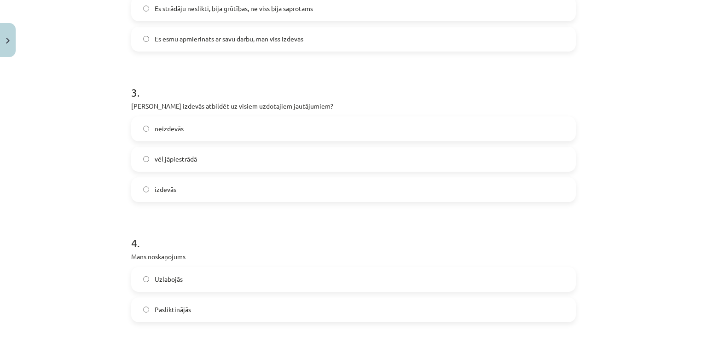
click at [438, 199] on label "izdevās" at bounding box center [353, 189] width 443 height 23
click at [380, 276] on label "Uzlabojās" at bounding box center [353, 279] width 443 height 23
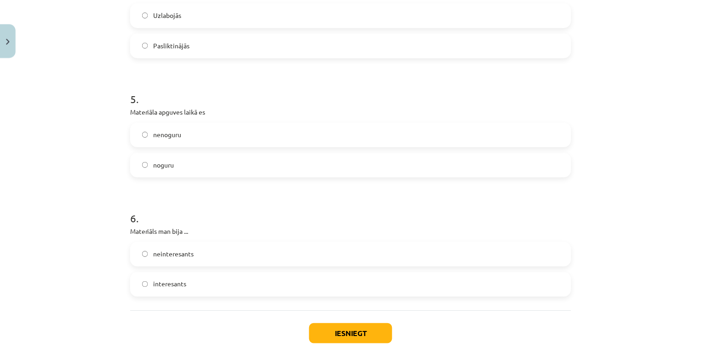
scroll to position [762, 0]
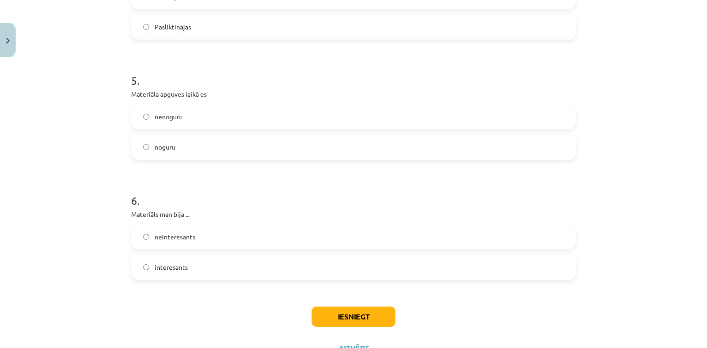
click at [471, 124] on label "nenoguru" at bounding box center [353, 116] width 443 height 23
click at [411, 256] on label "interesants" at bounding box center [353, 267] width 443 height 23
click at [366, 325] on button "Iesniegt" at bounding box center [353, 316] width 84 height 20
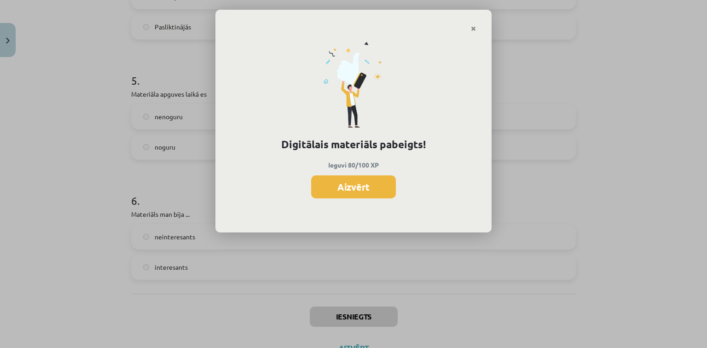
click at [355, 200] on div "Digitālais materiāls pabeigts! Ieguvi 80/100 XP Aizvērt" at bounding box center [353, 132] width 276 height 201
click at [348, 179] on button "Aizvērt" at bounding box center [353, 186] width 85 height 23
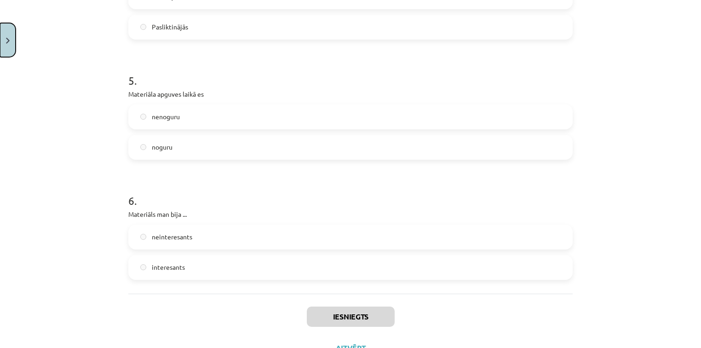
click at [10, 38] on button "Close" at bounding box center [8, 40] width 16 height 34
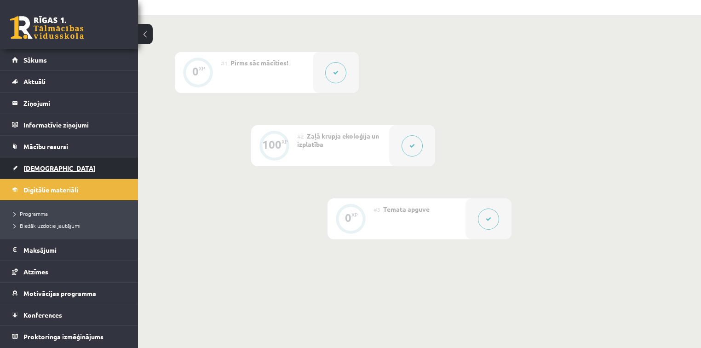
click at [63, 169] on link "[DEMOGRAPHIC_DATA]" at bounding box center [69, 167] width 115 height 21
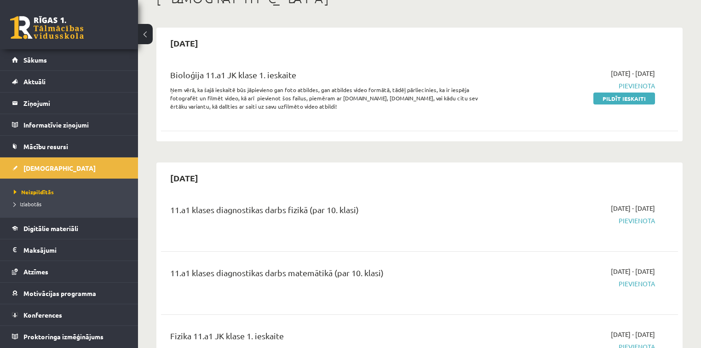
scroll to position [56, 0]
